Goal: Transaction & Acquisition: Purchase product/service

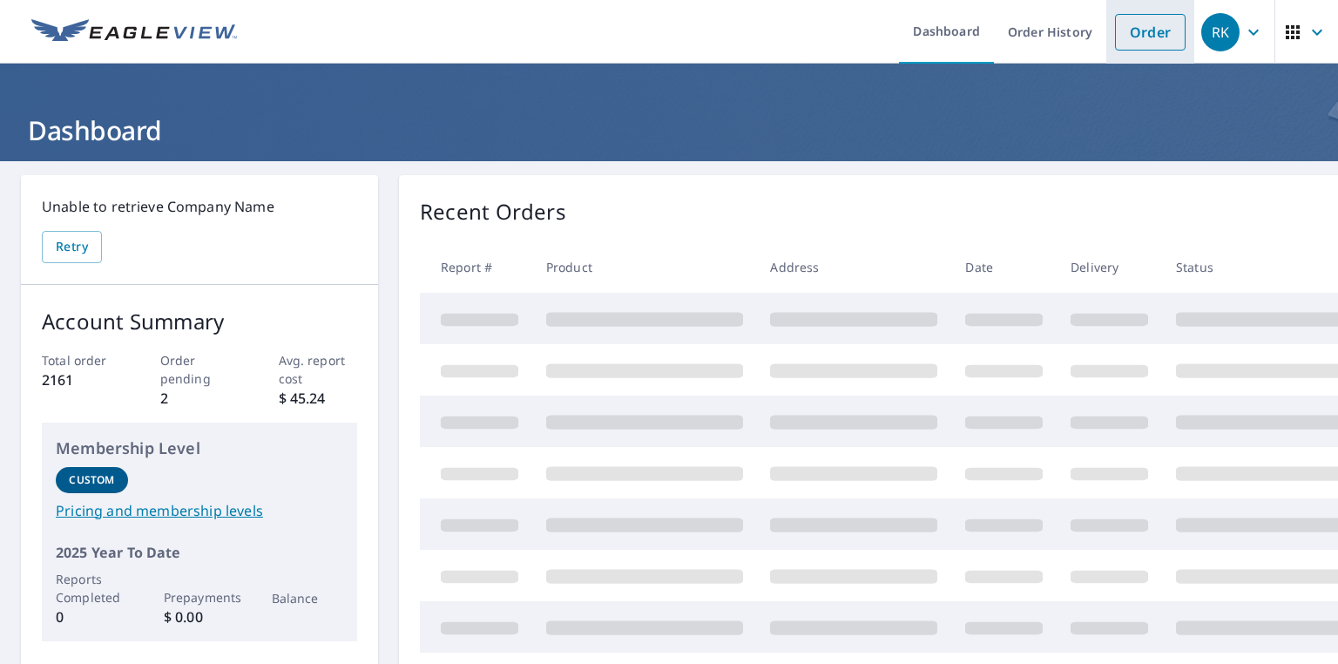
click at [1130, 28] on link "Order" at bounding box center [1150, 32] width 71 height 37
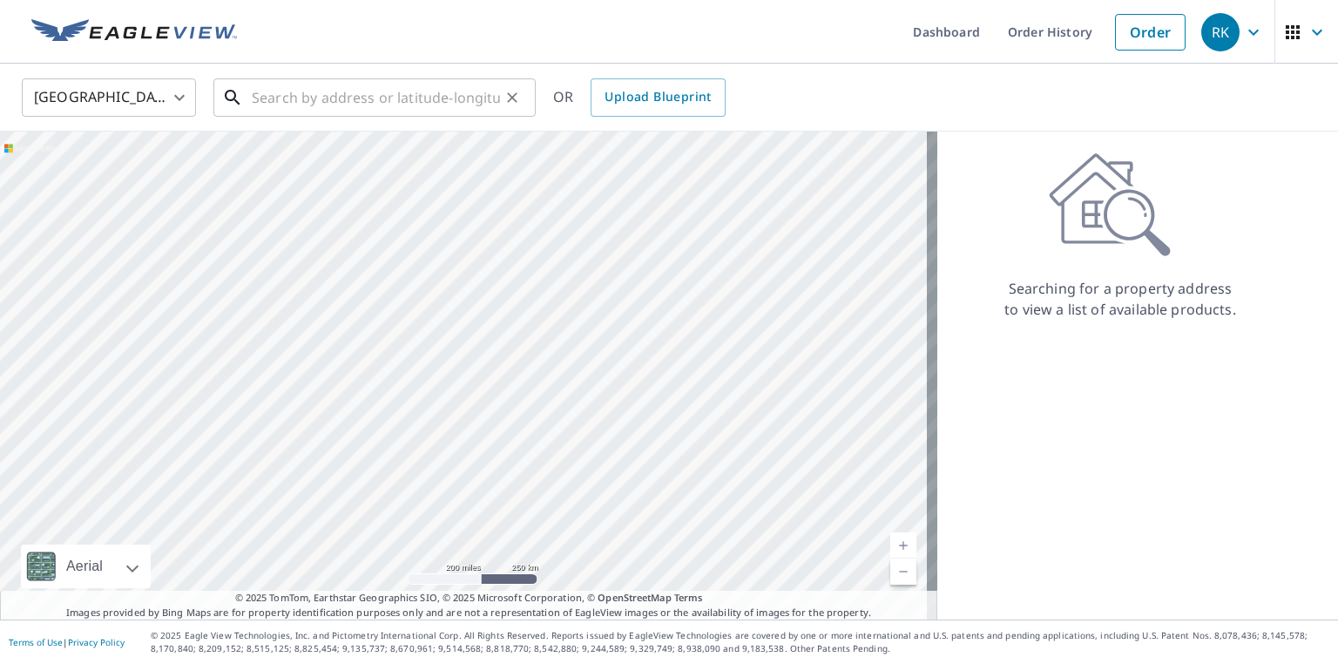
click at [336, 92] on input "text" at bounding box center [376, 97] width 248 height 49
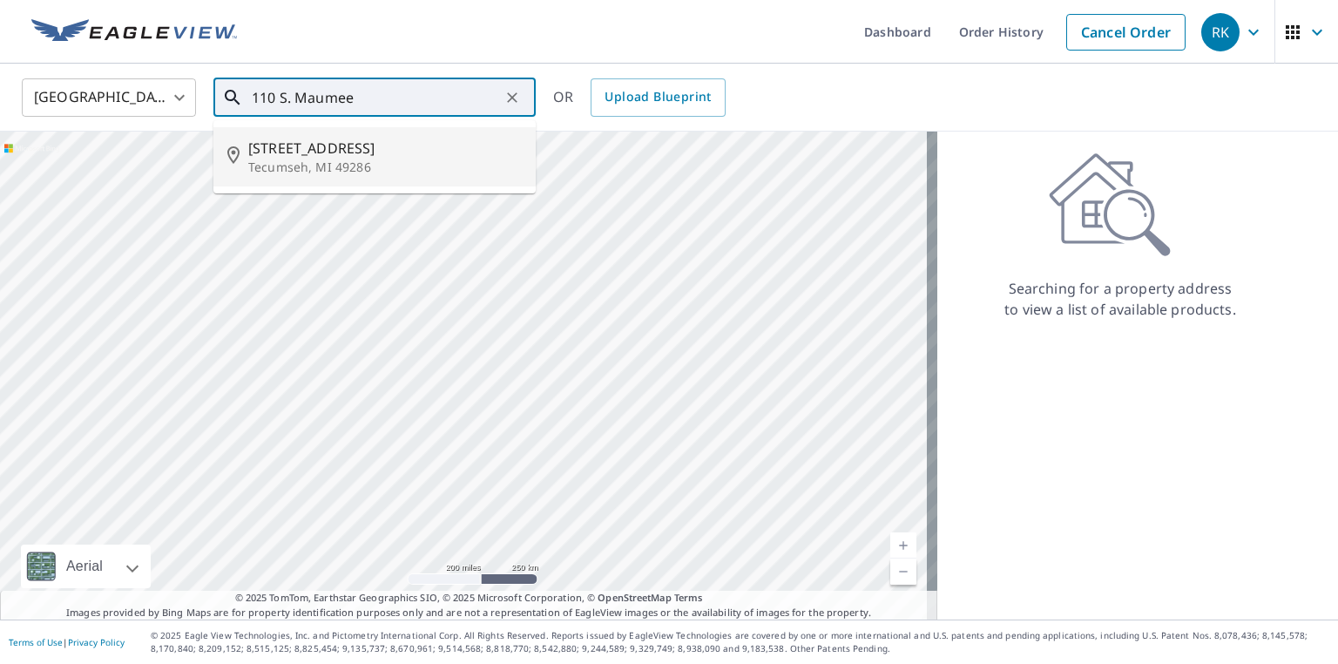
click at [362, 156] on span "110 S Maumee St" at bounding box center [385, 148] width 274 height 21
type input "110 S Maumee St Tecumseh, MI 49286"
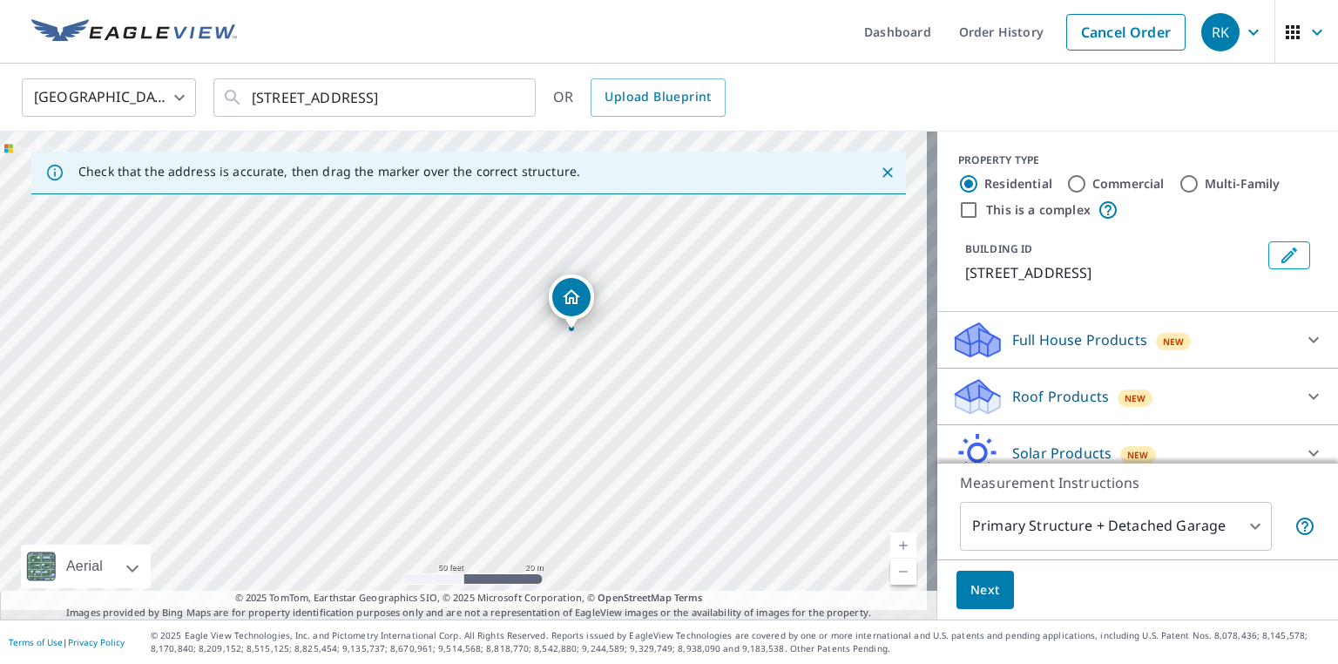
drag, startPoint x: 390, startPoint y: 376, endPoint x: 498, endPoint y: 337, distance: 114.9
click at [498, 337] on div "110 S Maumee St Tecumseh, MI 49286" at bounding box center [468, 376] width 937 height 488
click at [1084, 180] on input "Commercial" at bounding box center [1076, 183] width 21 height 21
radio input "true"
type input "4"
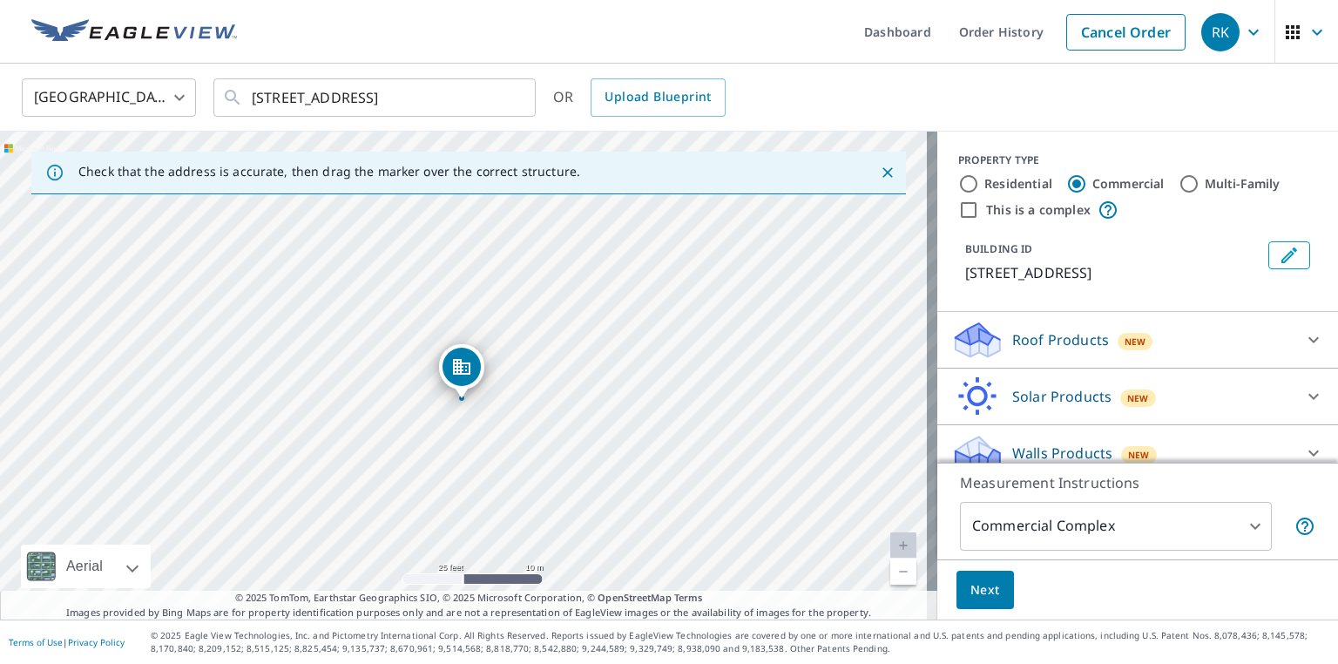
drag, startPoint x: 809, startPoint y: 526, endPoint x: 919, endPoint y: 557, distance: 114.8
click at [818, 650] on div "Dashboard Order History Cancel Order RK United States US ​ 110 S Maumee St Tecu…" at bounding box center [669, 332] width 1338 height 664
click at [801, 380] on div "110 S Maumee St Tecumseh, MI 49286" at bounding box center [468, 376] width 937 height 488
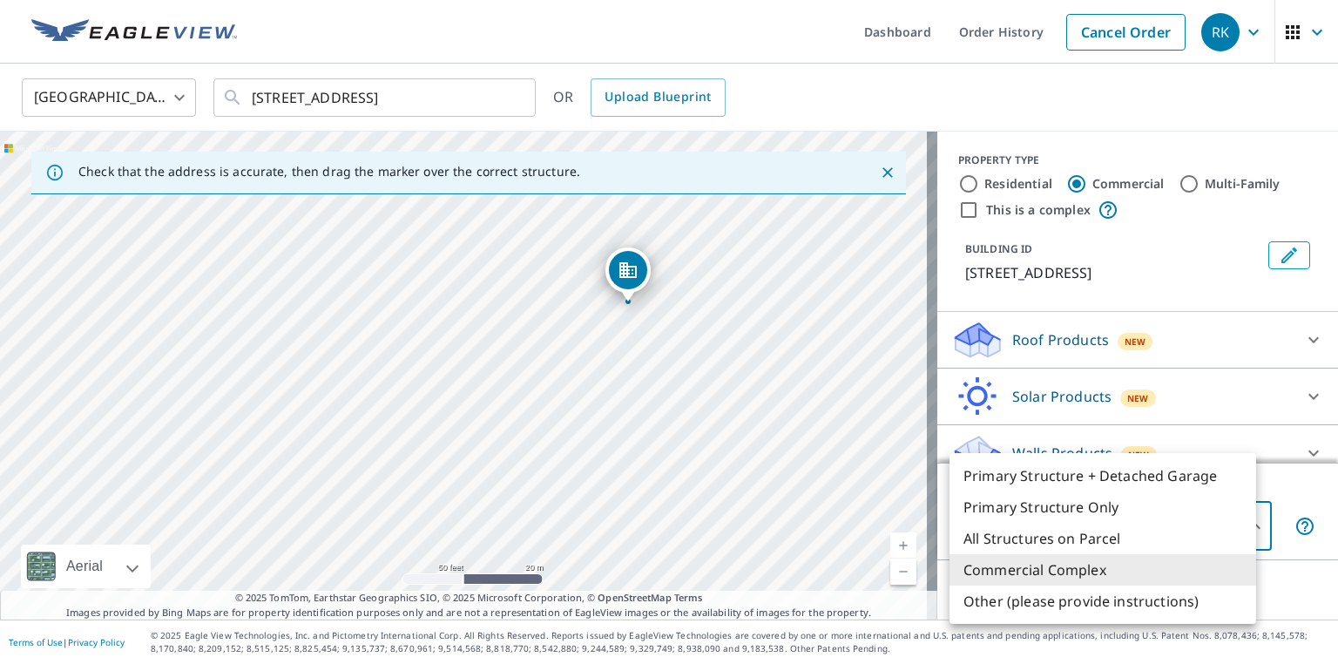
click at [1220, 517] on body "RK RK Dashboard Order History Cancel Order RK United States US ​ 110 S Maumee S…" at bounding box center [669, 332] width 1338 height 664
click at [1173, 585] on li "Commercial Complex" at bounding box center [1103, 569] width 307 height 31
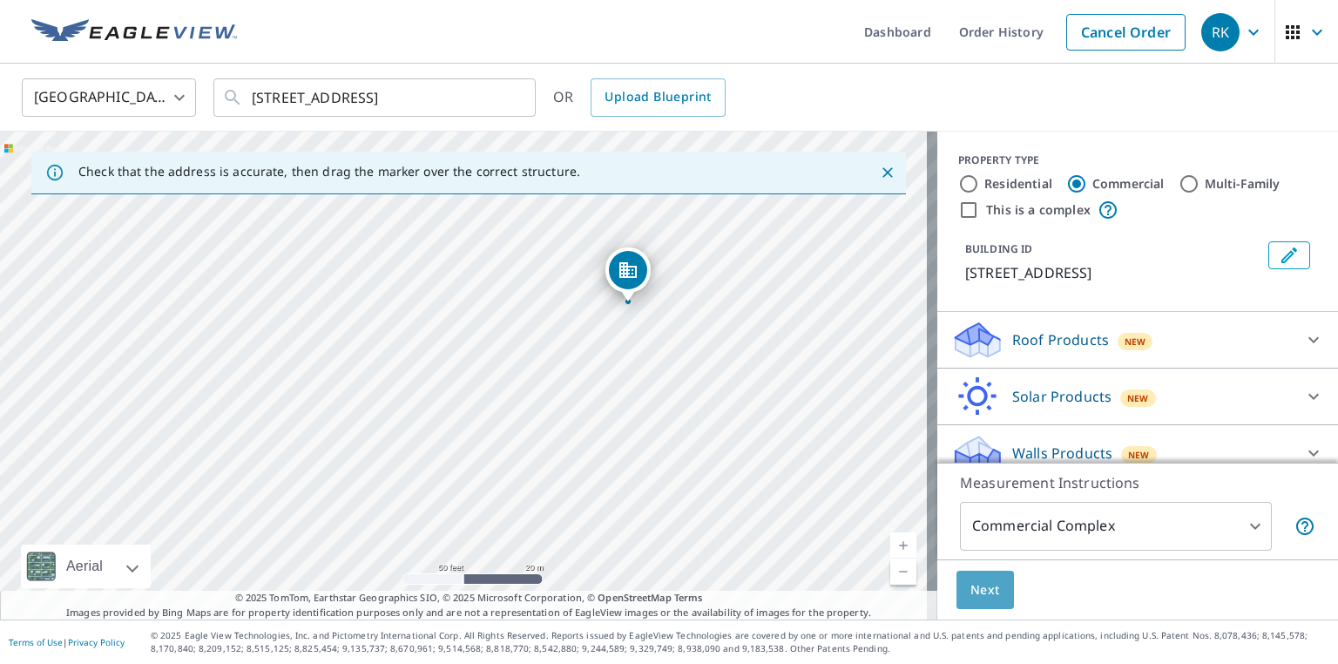
click at [971, 589] on span "Next" at bounding box center [986, 590] width 30 height 22
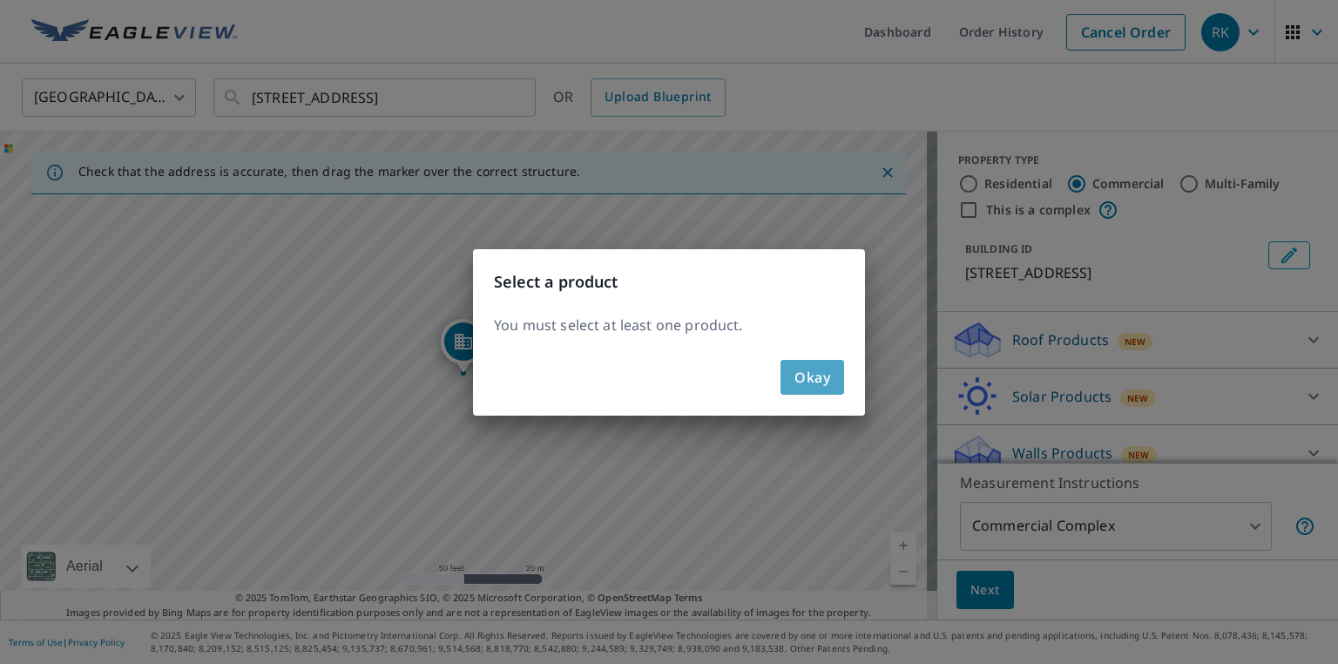
click at [837, 369] on button "Okay" at bounding box center [813, 377] width 64 height 35
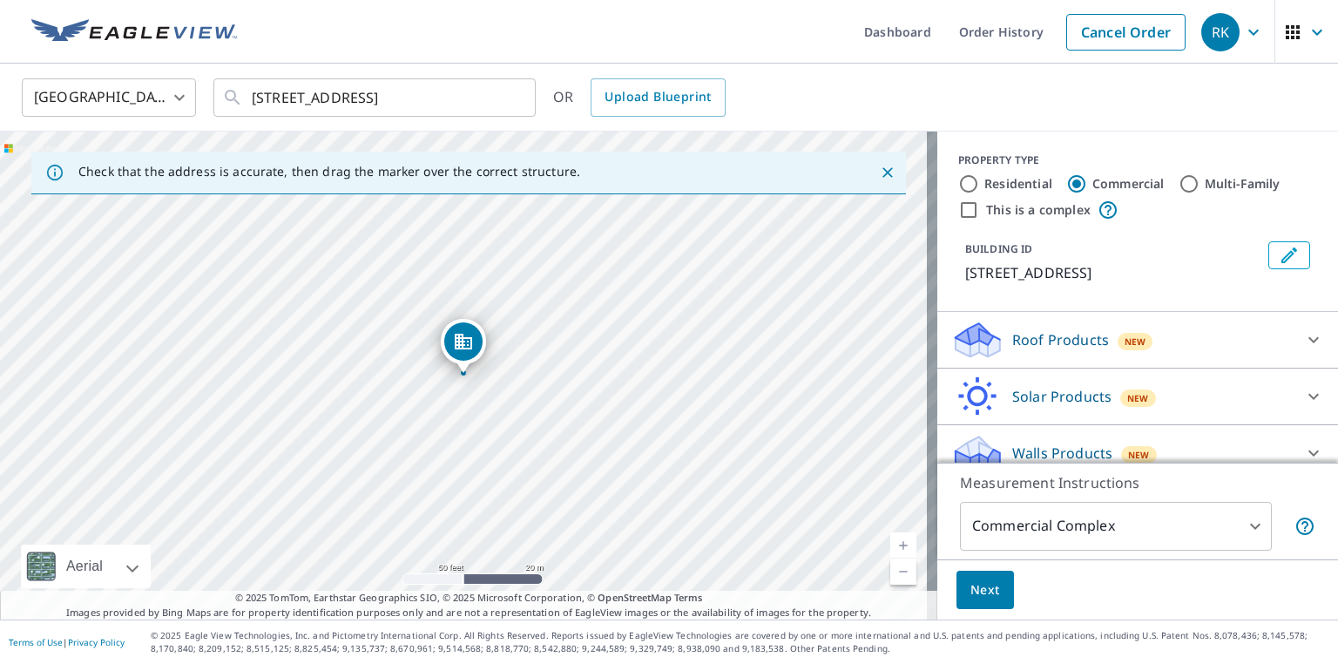
click at [1039, 345] on p "Roof Products" at bounding box center [1060, 339] width 97 height 21
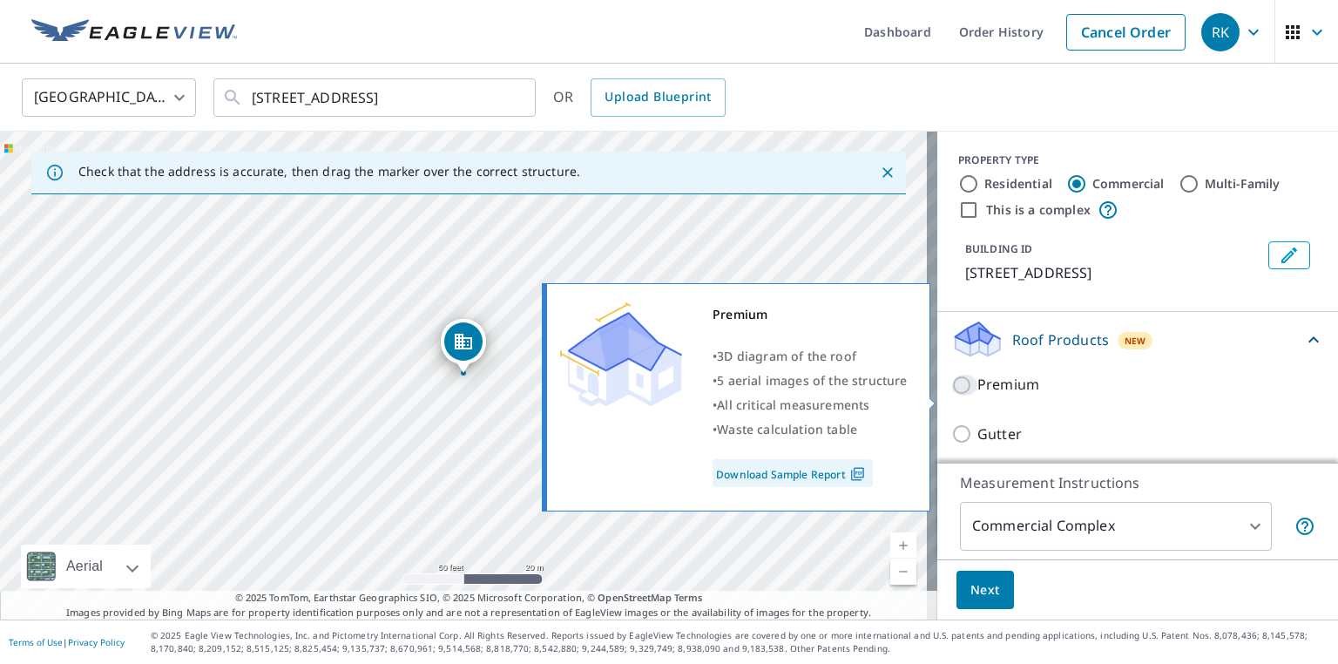
click at [951, 396] on input "Premium" at bounding box center [964, 385] width 26 height 21
checkbox input "true"
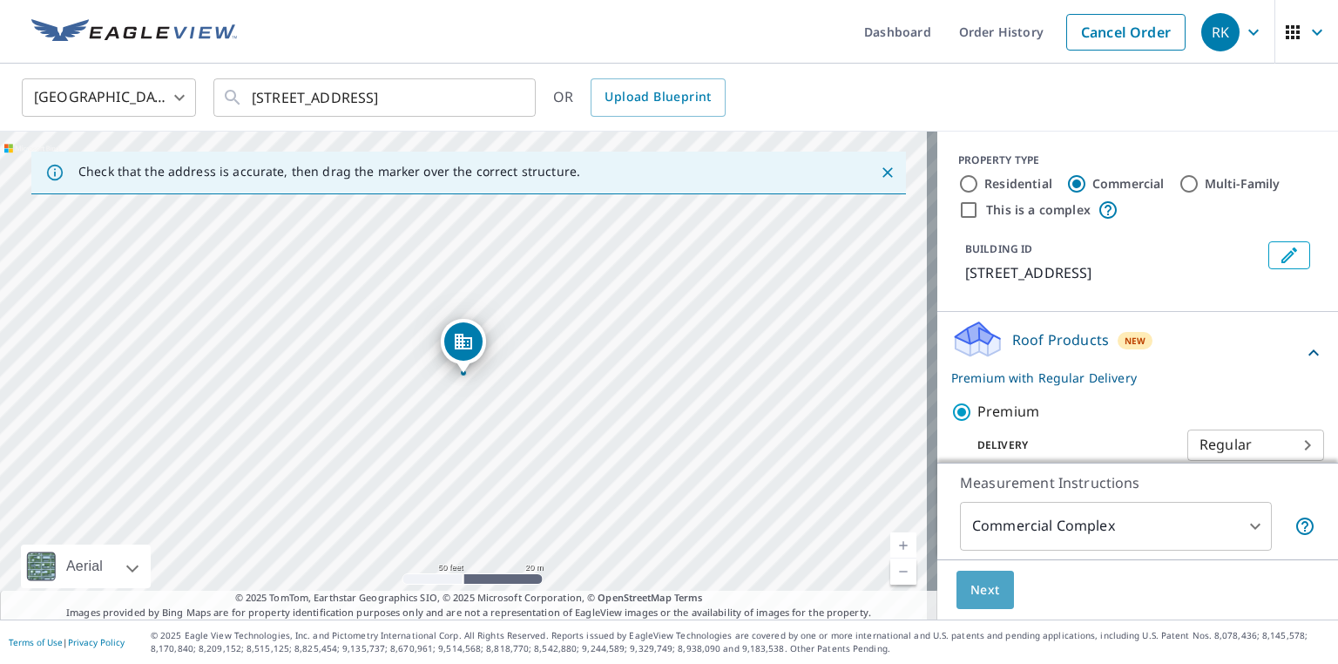
click at [979, 585] on span "Next" at bounding box center [986, 590] width 30 height 22
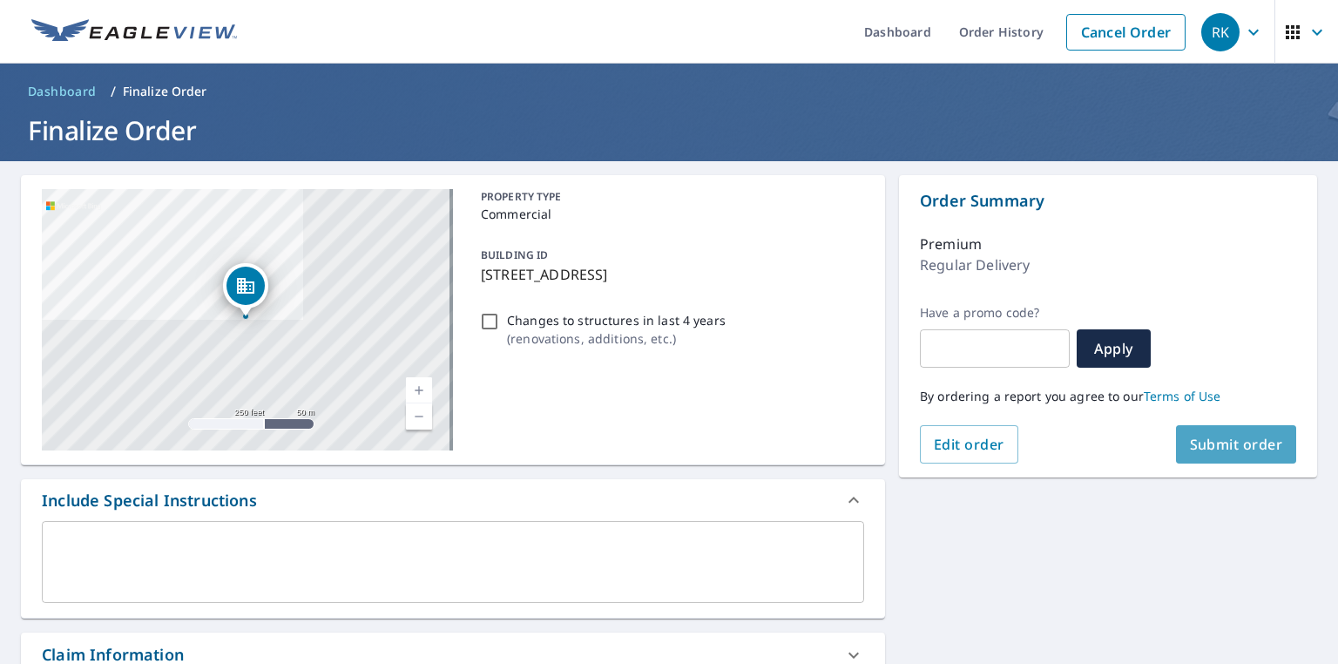
click at [1232, 448] on span "Submit order" at bounding box center [1236, 444] width 93 height 19
checkbox input "true"
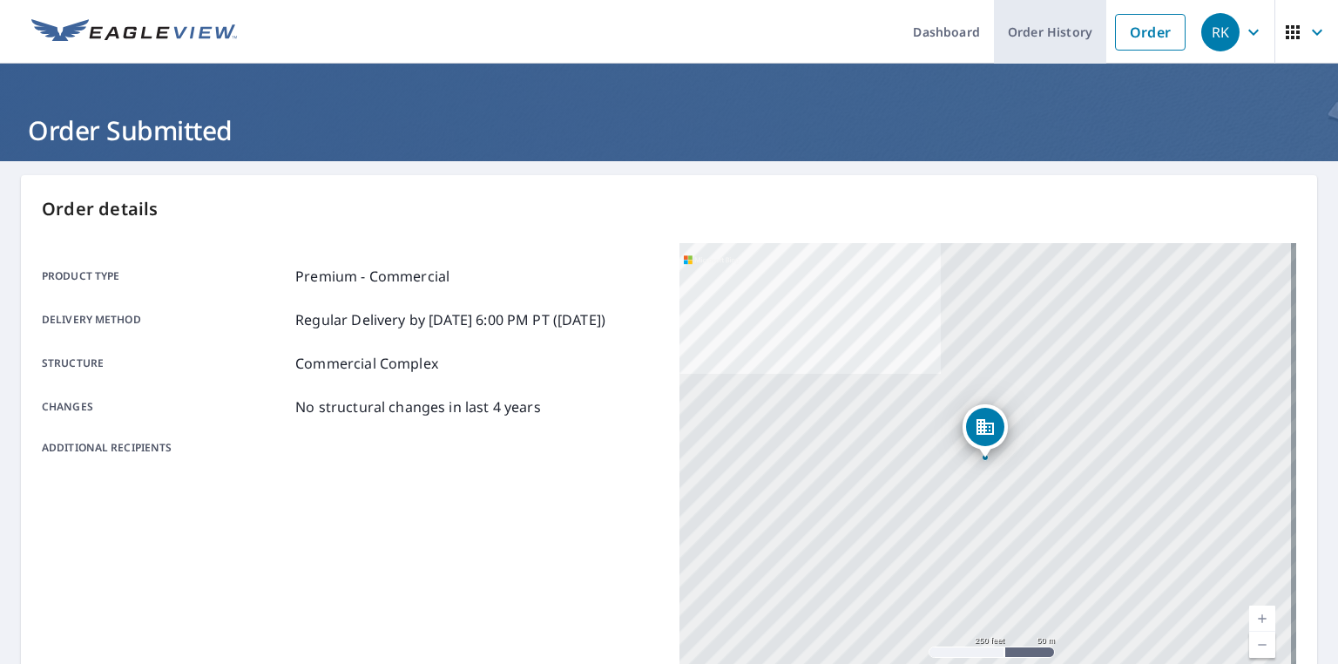
click at [1045, 26] on link "Order History" at bounding box center [1050, 32] width 112 height 64
